Goal: Register for event/course

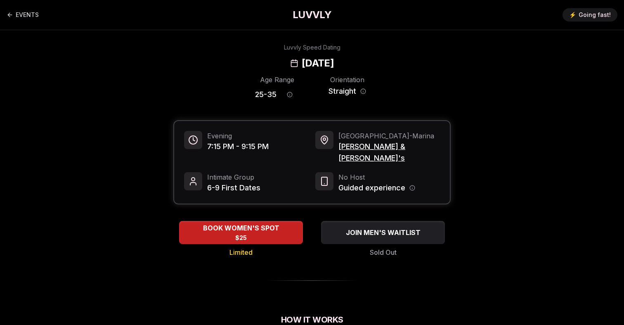
click at [302, 62] on h2 "Thursday, September 25th" at bounding box center [318, 63] width 32 height 13
copy h2 "Thursday"
drag, startPoint x: 389, startPoint y: 147, endPoint x: 339, endPoint y: 147, distance: 50.0
click at [339, 147] on span "Rick & Roxy's" at bounding box center [390, 152] width 102 height 23
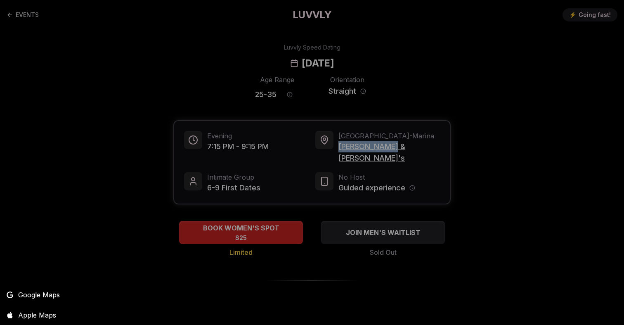
copy span "Rick & Roxy's"
click at [282, 102] on div at bounding box center [312, 162] width 624 height 325
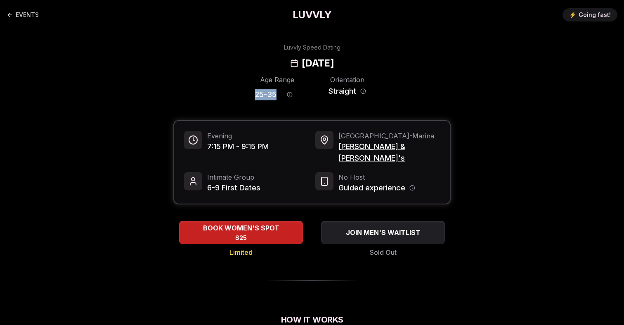
drag, startPoint x: 278, startPoint y: 95, endPoint x: 231, endPoint y: 95, distance: 47.1
click at [231, 95] on div "Age Range 25 - 35 Orientation Straight" at bounding box center [312, 89] width 278 height 29
copy span "25 - 35"
drag, startPoint x: 406, startPoint y: 152, endPoint x: 337, endPoint y: 151, distance: 68.2
click at [337, 151] on div "San Francisco - Marina Rick & Roxy's" at bounding box center [378, 147] width 125 height 33
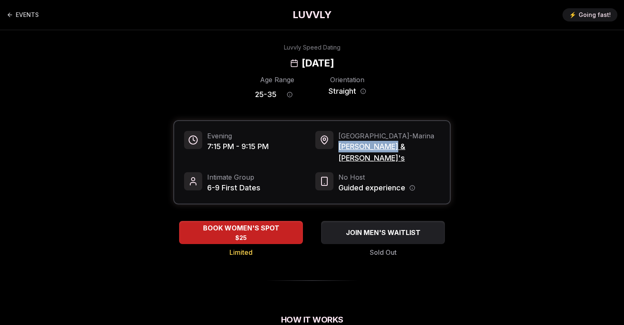
copy span "Rick & Roxy's"
drag, startPoint x: 391, startPoint y: 66, endPoint x: 246, endPoint y: 65, distance: 145.4
click at [246, 65] on div "Luvvly Speed Dating Thursday, September 25th" at bounding box center [312, 56] width 565 height 26
copy h2 "Thursday, September 25th"
drag, startPoint x: 277, startPoint y: 96, endPoint x: 246, endPoint y: 96, distance: 31.0
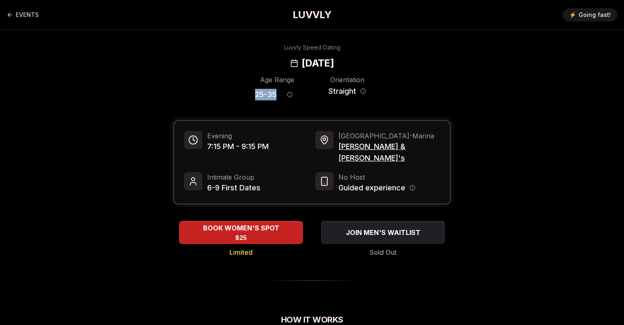
click at [246, 96] on div "Age Range 25 - 35 Orientation Straight" at bounding box center [312, 89] width 278 height 29
copy span "25 - 35"
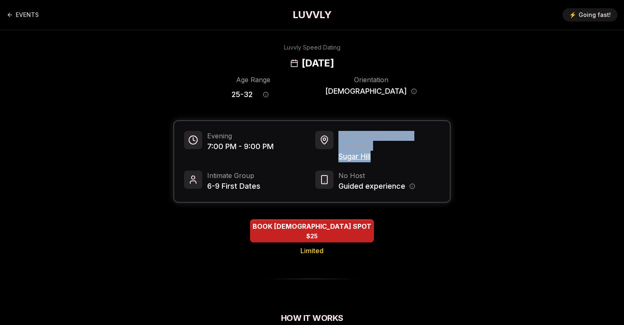
drag, startPoint x: 382, startPoint y: 147, endPoint x: 335, endPoint y: 147, distance: 47.5
click at [335, 147] on div "Portland - Sunnyside Sugar Hill" at bounding box center [378, 146] width 125 height 31
click at [401, 62] on div "Luvvly Speed Dating Wednesday, September 24th" at bounding box center [312, 56] width 565 height 26
drag, startPoint x: 383, startPoint y: 63, endPoint x: 237, endPoint y: 63, distance: 146.2
click at [290, 63] on div "[DATE]" at bounding box center [312, 63] width 44 height 13
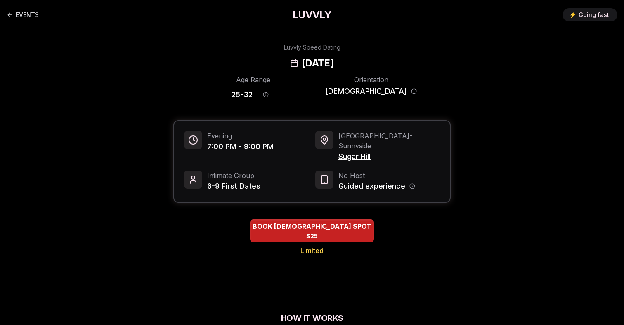
copy h2 "Wednesday, September 24"
click at [354, 151] on span "Sugar Hill" at bounding box center [390, 157] width 102 height 12
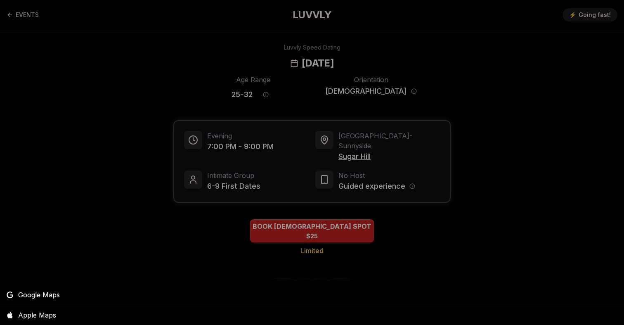
click at [354, 144] on div at bounding box center [312, 162] width 624 height 325
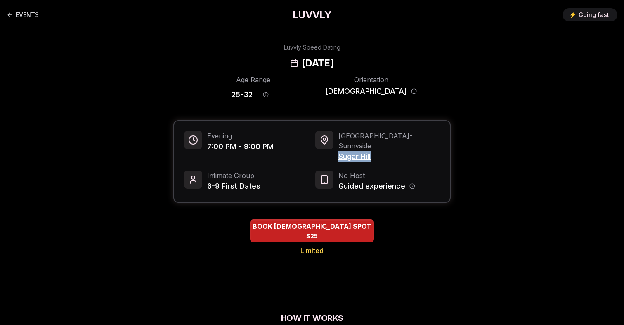
drag, startPoint x: 399, startPoint y: 149, endPoint x: 340, endPoint y: 149, distance: 59.1
click at [340, 151] on span "Sugar Hill" at bounding box center [390, 157] width 102 height 12
copy span "Sugar Hill"
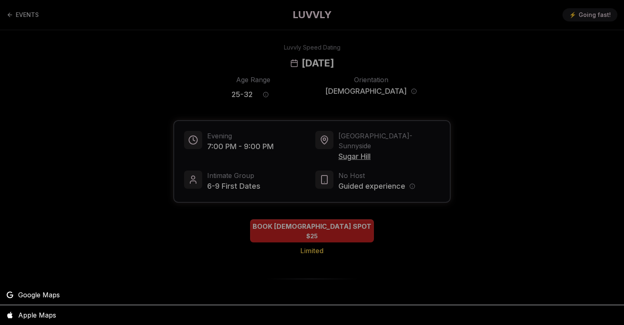
click at [361, 72] on div at bounding box center [312, 162] width 624 height 325
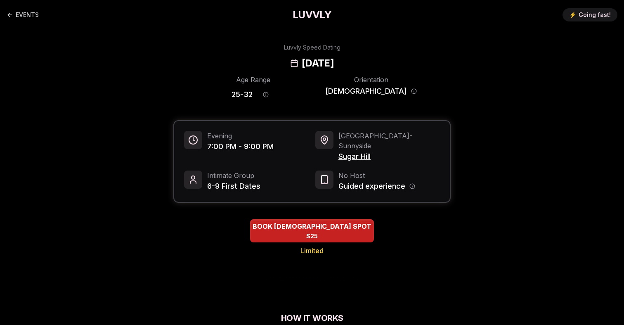
drag, startPoint x: 381, startPoint y: 63, endPoint x: 309, endPoint y: 62, distance: 71.9
click at [309, 62] on h2 "[DATE]" at bounding box center [318, 63] width 32 height 13
copy h2 "September 24"
click at [302, 61] on h2 "[DATE]" at bounding box center [318, 63] width 32 height 13
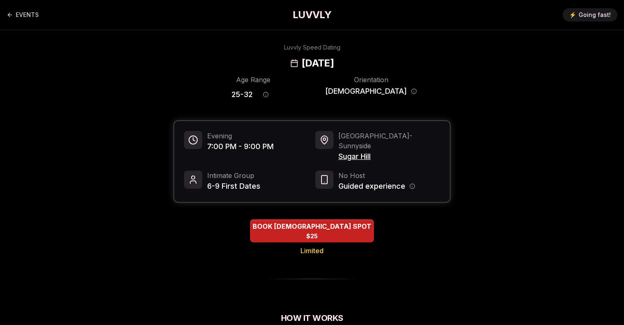
copy h2 "Wednesday"
